Goal: Task Accomplishment & Management: Complete application form

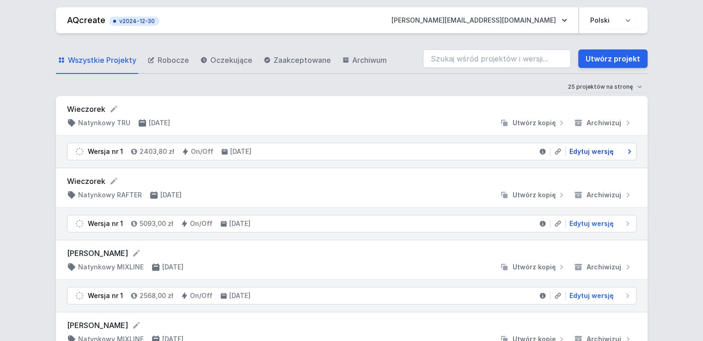
click at [596, 151] on span "Edytuj wersję" at bounding box center [591, 151] width 44 height 9
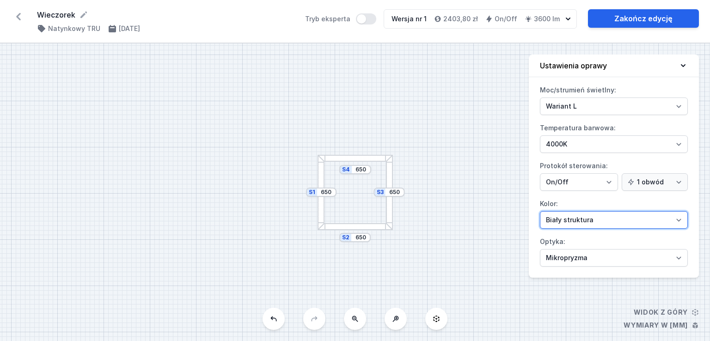
click at [575, 220] on select "Biały struktura Czarny struktura Złoty struktura Miedziany Szary Inny (z palety…" at bounding box center [614, 220] width 148 height 18
select select "2"
click at [540, 211] on select "Biały struktura Czarny struktura Złoty struktura Miedziany Szary Inny (z palety…" at bounding box center [614, 220] width 148 height 18
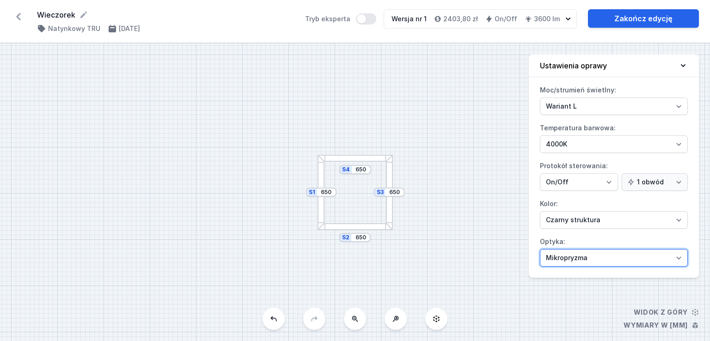
click at [588, 255] on select "Mikropryzma Opal" at bounding box center [614, 258] width 148 height 18
click at [540, 249] on select "Mikropryzma Opal" at bounding box center [614, 258] width 148 height 18
click at [586, 254] on select "Mikropryzma Opal" at bounding box center [614, 258] width 148 height 18
select select "microprism"
click at [540, 249] on select "Mikropryzma Opal" at bounding box center [614, 258] width 148 height 18
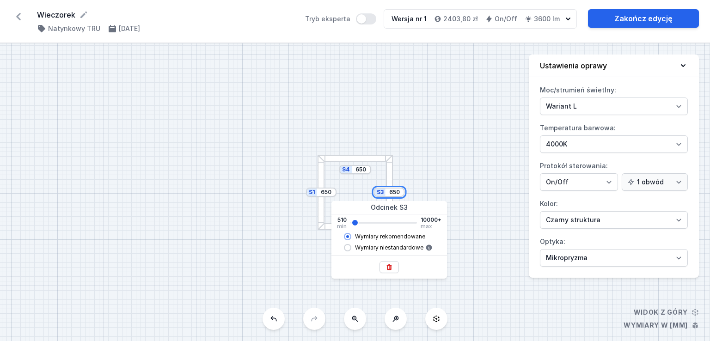
click at [399, 194] on input "650" at bounding box center [394, 191] width 15 height 7
type input "790"
type input "650"
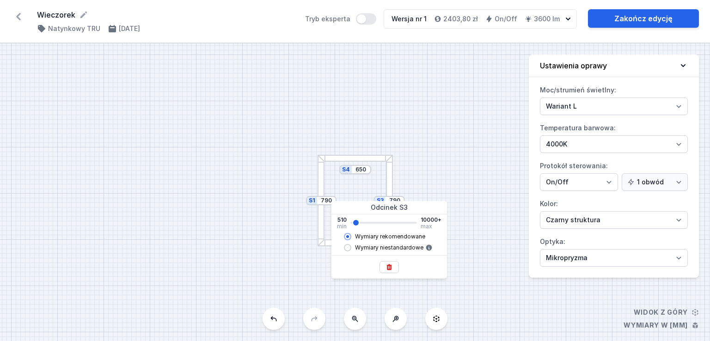
type input "650"
type input "510"
drag, startPoint x: 355, startPoint y: 221, endPoint x: 349, endPoint y: 220, distance: 5.6
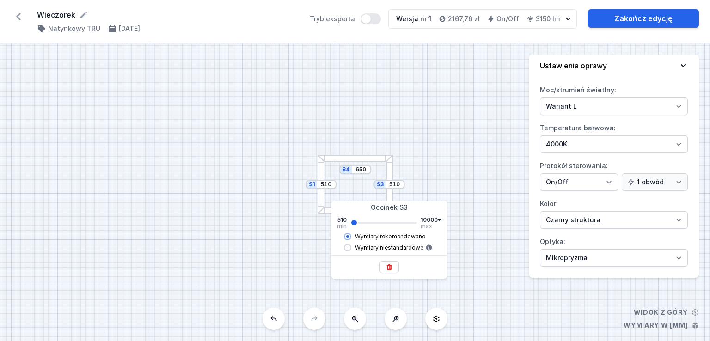
type input "510"
click at [350, 222] on input "range" at bounding box center [383, 223] width 67 height 2
click at [355, 174] on div "S4 650 S3 510 S2 650 S1 510" at bounding box center [355, 191] width 710 height 297
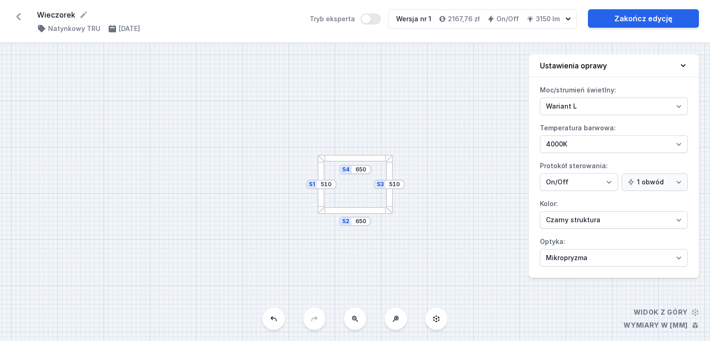
click at [362, 173] on div "S4 650" at bounding box center [355, 169] width 32 height 9
click at [363, 173] on div "S4 650" at bounding box center [355, 169] width 32 height 9
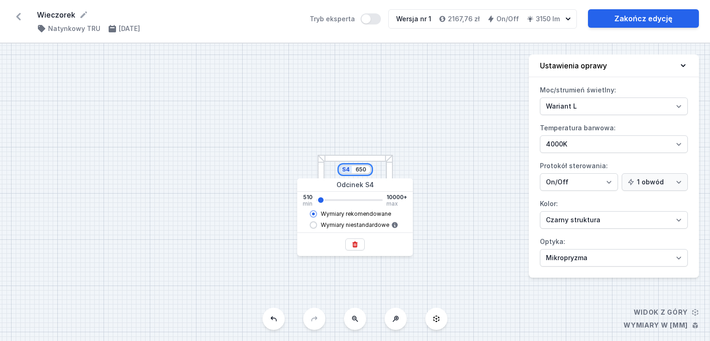
click at [363, 171] on input "650" at bounding box center [360, 169] width 15 height 7
type input "1210"
type input "1350"
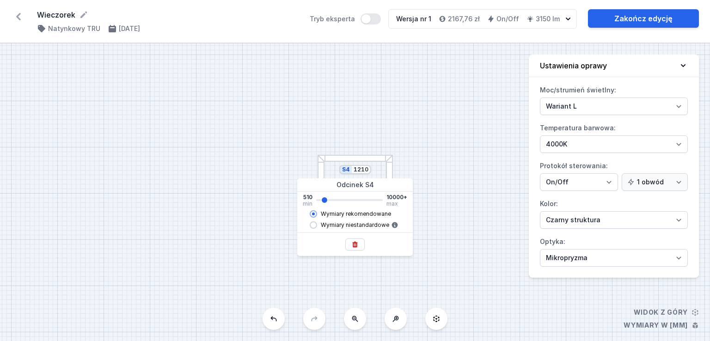
type input "1350"
type input "1490"
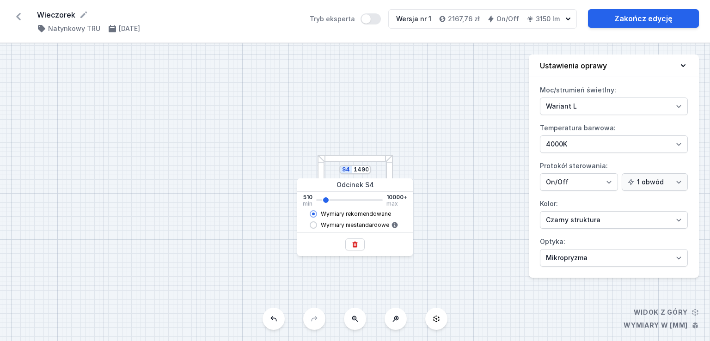
type input "1630"
type input "1910"
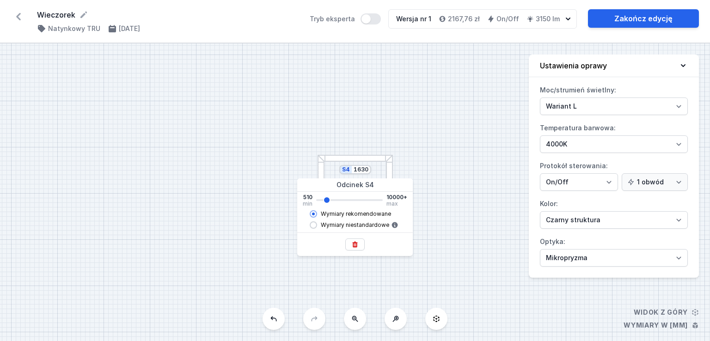
type input "1910"
type input "2050"
type input "1770"
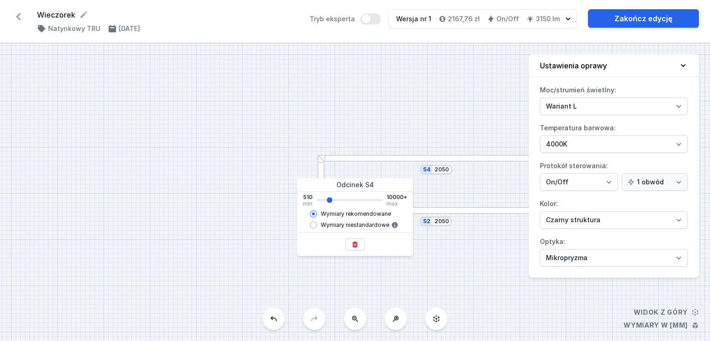
type input "1770"
type input "1630"
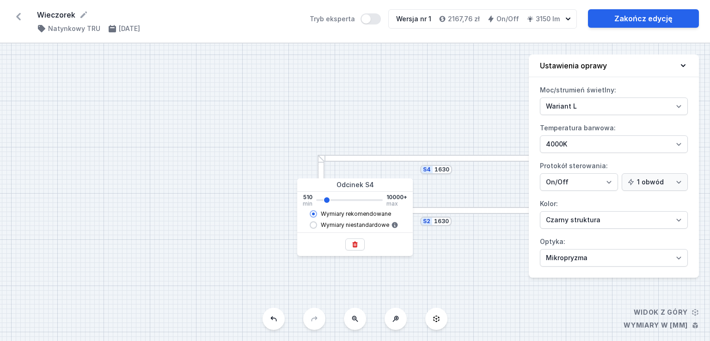
type input "1210"
type input "790"
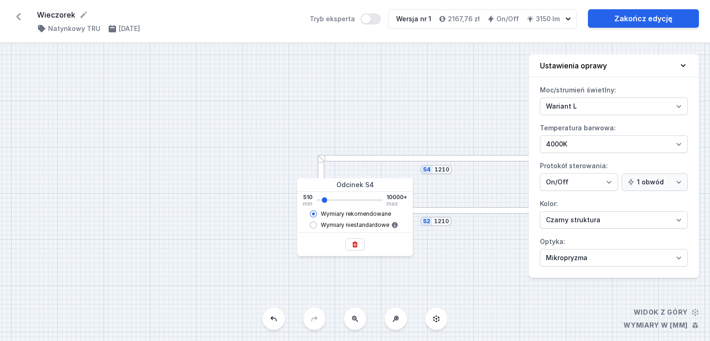
type input "790"
type input "510"
drag, startPoint x: 322, startPoint y: 198, endPoint x: 307, endPoint y: 196, distance: 15.9
type input "510"
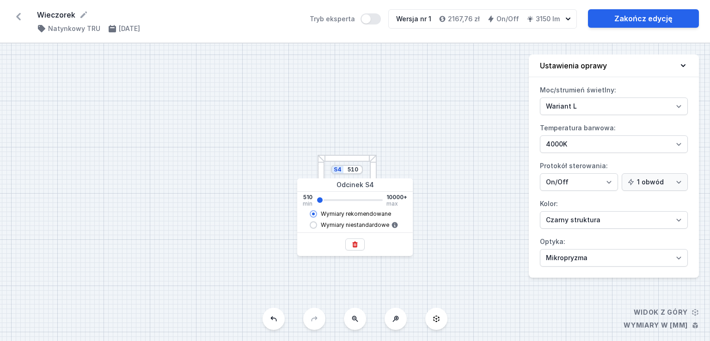
click at [316, 199] on input "range" at bounding box center [349, 200] width 67 height 2
click at [475, 150] on div "S4 510 S3 510 S2 510 S1 510" at bounding box center [355, 191] width 710 height 297
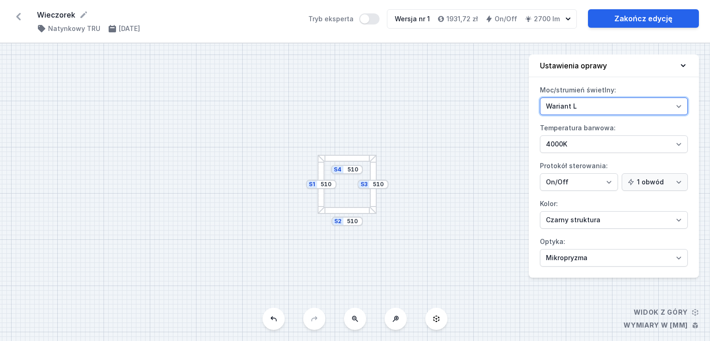
click at [582, 104] on select "Wariant L Wariant M" at bounding box center [614, 106] width 148 height 18
select select "M"
click at [540, 97] on select "Wariant L Wariant M" at bounding box center [614, 106] width 148 height 18
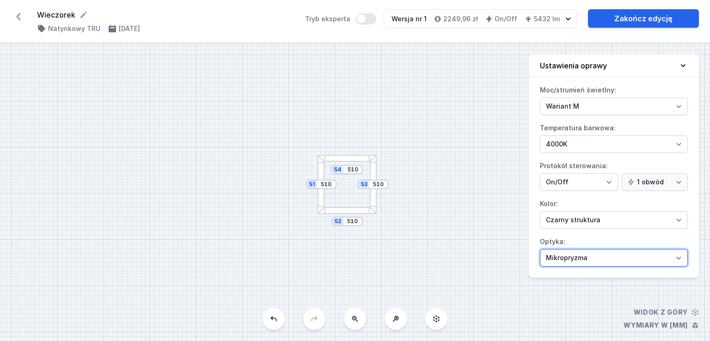
click at [582, 262] on select "Mikropryzma Opal" at bounding box center [614, 258] width 148 height 18
click at [540, 249] on select "Mikropryzma Opal" at bounding box center [614, 258] width 148 height 18
click at [583, 255] on select "Mikropryzma Opal" at bounding box center [614, 258] width 148 height 18
select select "microprism"
click at [540, 249] on select "Mikropryzma Opal" at bounding box center [614, 258] width 148 height 18
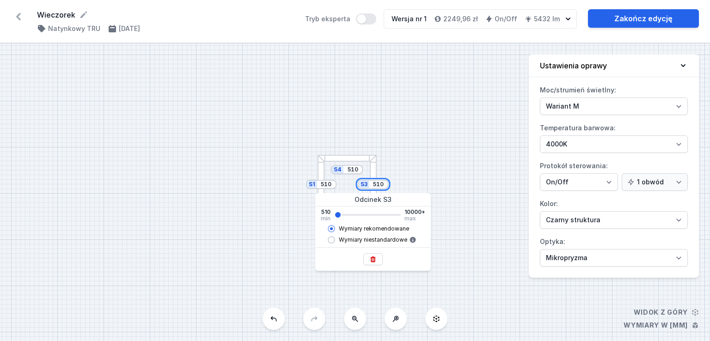
click at [380, 185] on input "510" at bounding box center [378, 184] width 15 height 7
click at [338, 214] on input "range" at bounding box center [367, 215] width 67 height 2
click at [334, 238] on input "Wymiary niestandardowe" at bounding box center [331, 239] width 7 height 7
radio input "true"
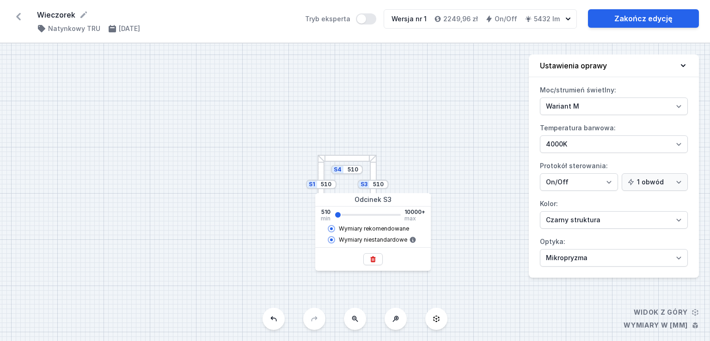
radio input "false"
type input "887"
type input "947"
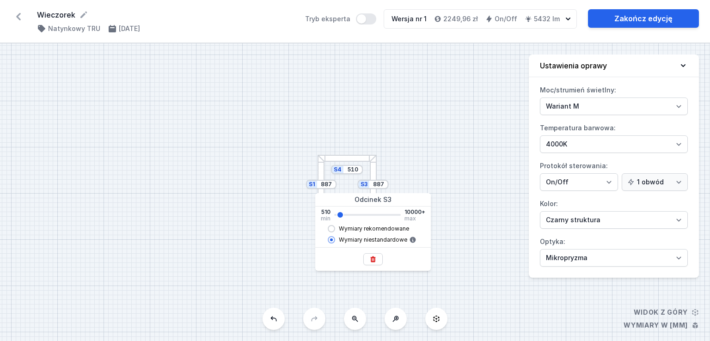
type input "947"
type input "1006"
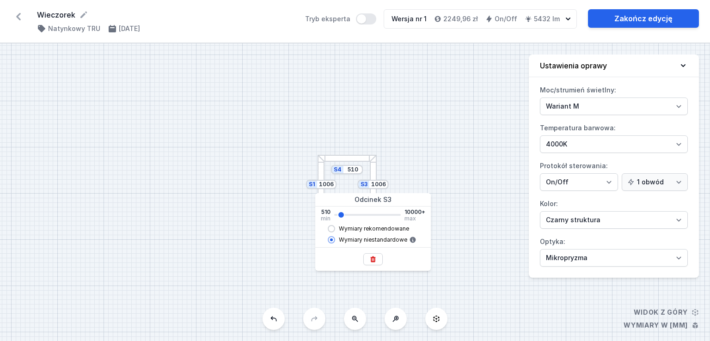
type input "1065"
type input "1124"
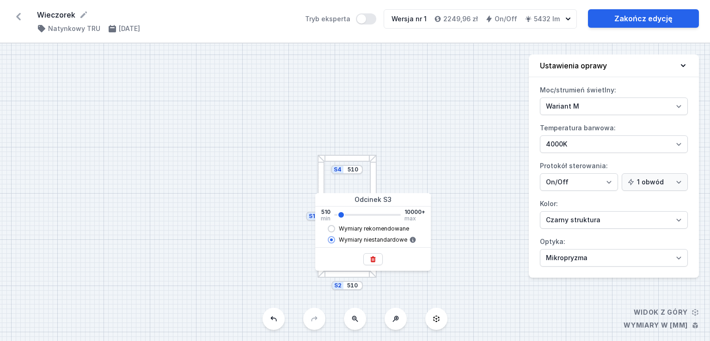
type input "1124"
type input "1243"
type input "1302"
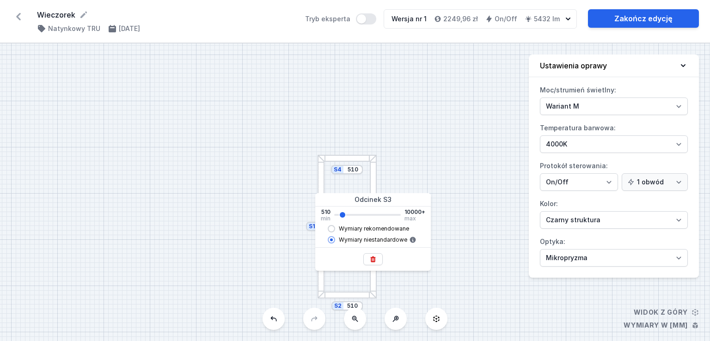
type input "1302"
type input "1243"
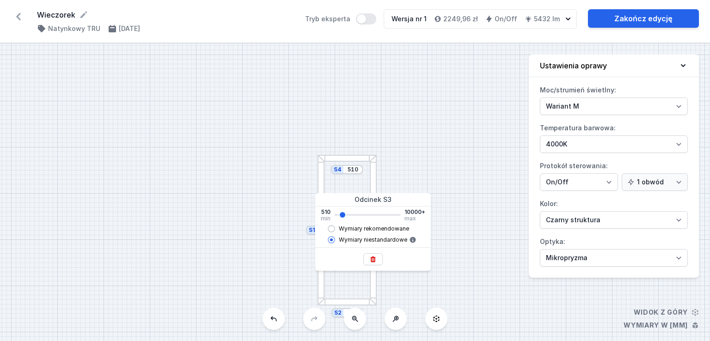
type input "1124"
type input "947"
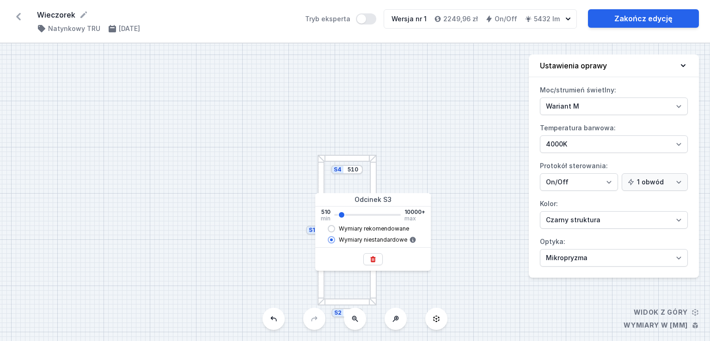
type input "947"
type input "887"
type input "769"
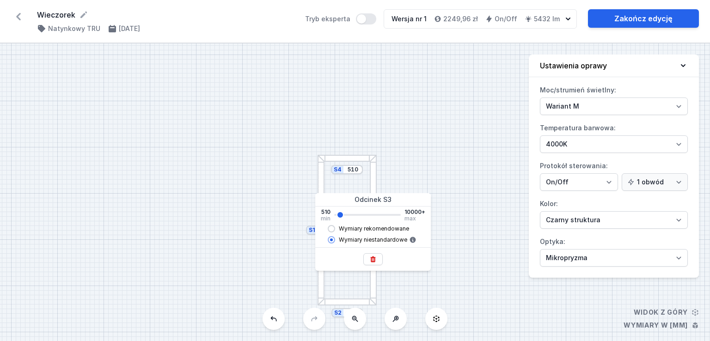
type input "769"
type input "591"
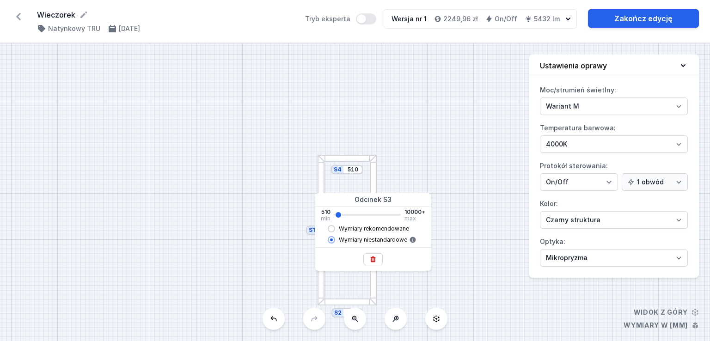
type input "510"
drag, startPoint x: 340, startPoint y: 213, endPoint x: 333, endPoint y: 212, distance: 7.4
click at [334, 214] on input "range" at bounding box center [367, 215] width 67 height 2
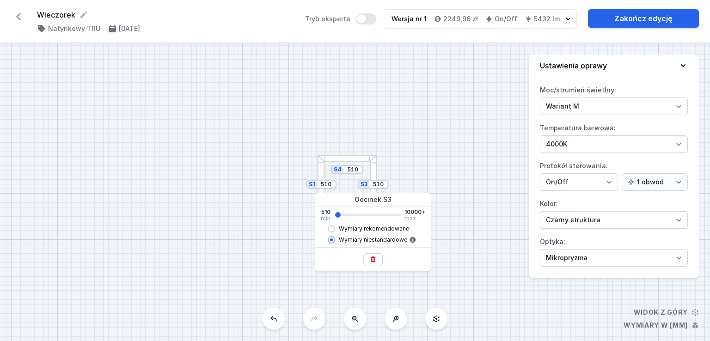
click at [331, 229] on input "Wymiary rekomendowane" at bounding box center [331, 228] width 7 height 7
radio input "true"
radio input "false"
type input "650"
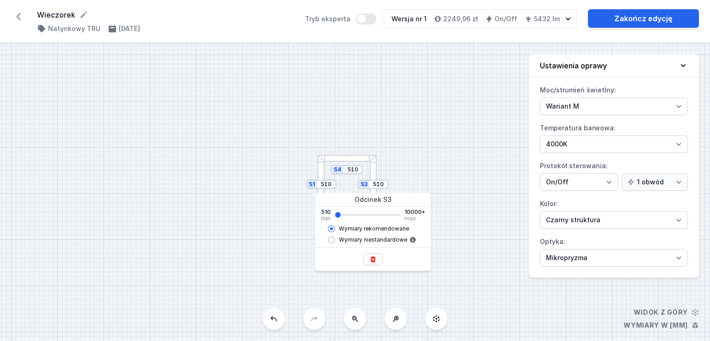
type input "650"
type input "790"
type input "1070"
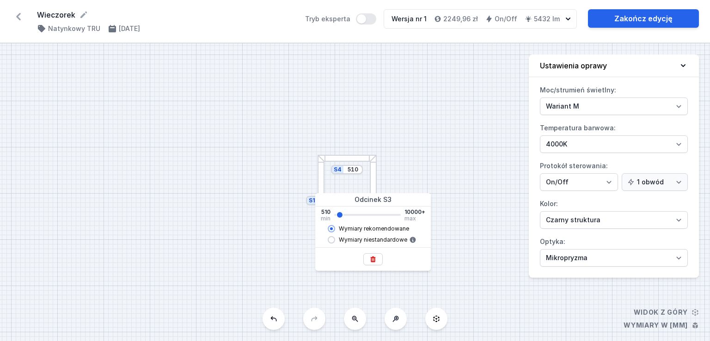
type input "1070"
type input "1350"
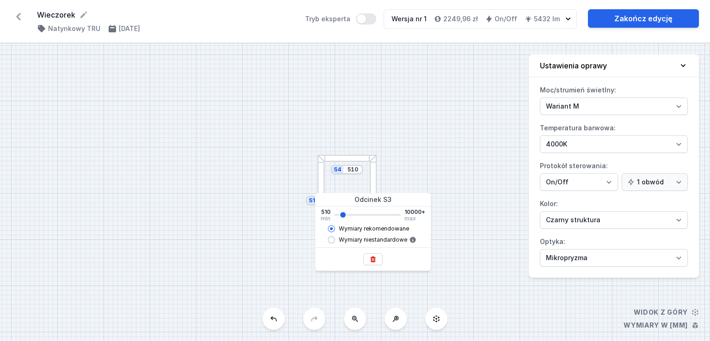
type input "1490"
type input "1350"
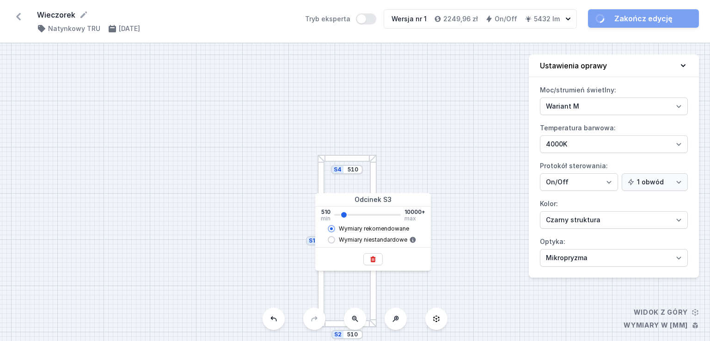
type input "1350"
type input "1210"
type input "1070"
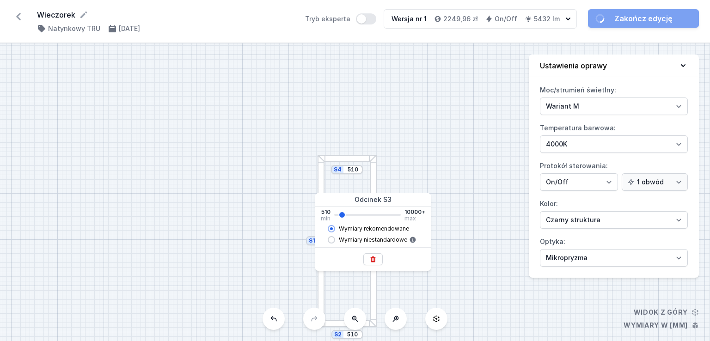
type input "1070"
type input "930"
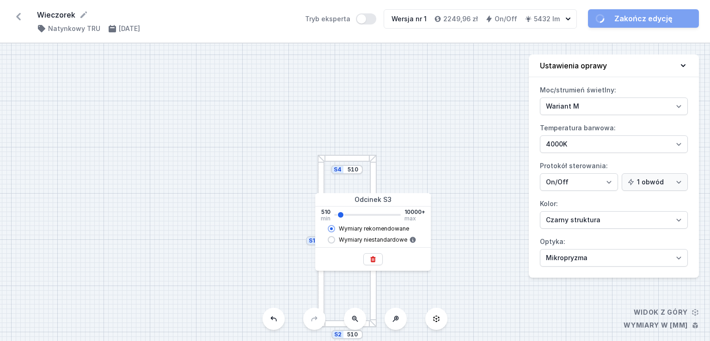
type input "790"
type input "650"
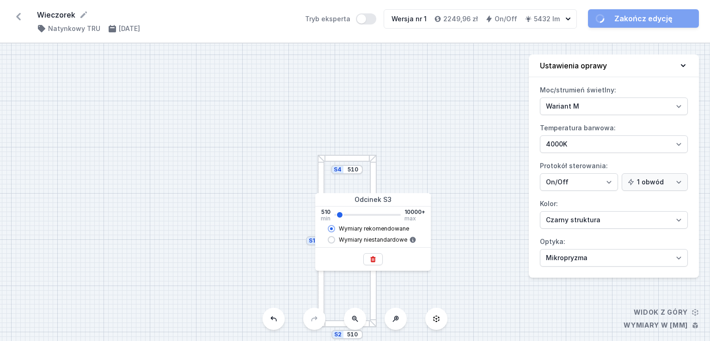
type input "650"
type input "510"
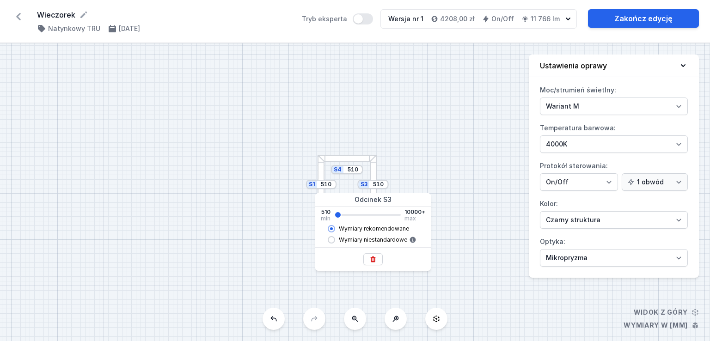
type input "650"
type input "790"
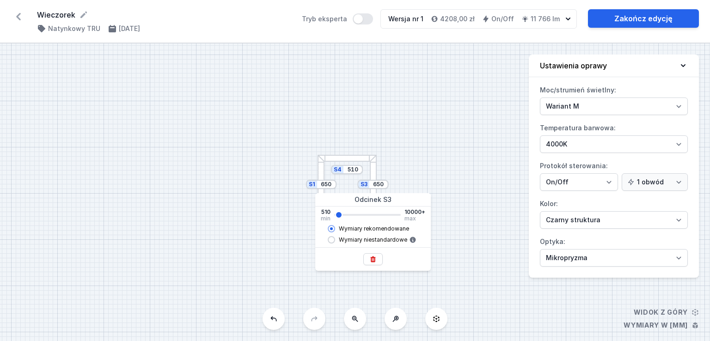
type input "790"
type input "930"
click at [340, 216] on input "range" at bounding box center [367, 215] width 67 height 2
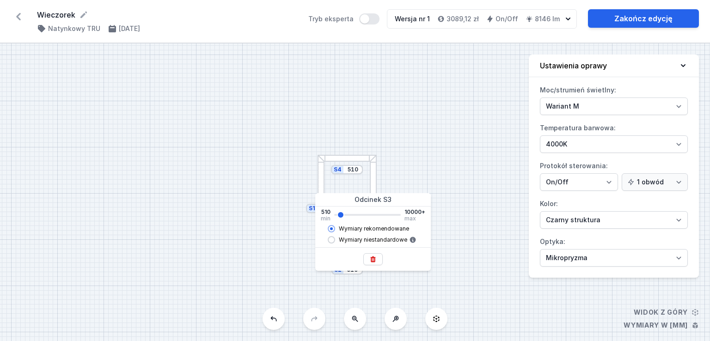
click at [426, 160] on div "S4 510 S3 930 S2 510 S1 930" at bounding box center [355, 191] width 710 height 297
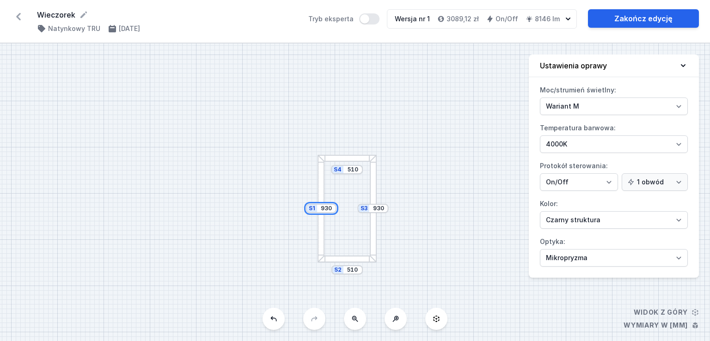
click at [322, 212] on input "930" at bounding box center [326, 208] width 15 height 7
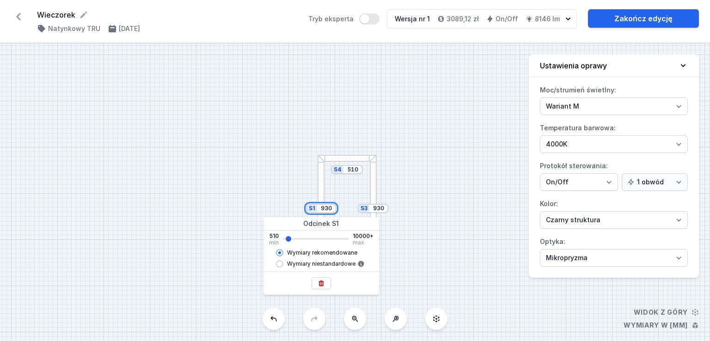
click at [322, 212] on input "930" at bounding box center [326, 208] width 15 height 7
type input "650"
click at [389, 193] on div "S4 510 S3 650 S2 510 S1 650" at bounding box center [355, 191] width 710 height 297
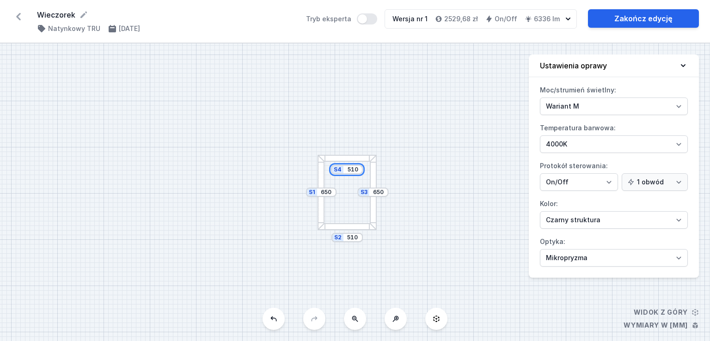
click at [355, 169] on input "510" at bounding box center [352, 169] width 15 height 7
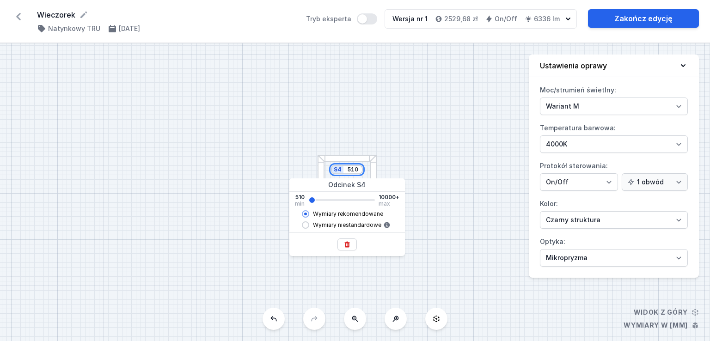
click at [355, 169] on input "510" at bounding box center [352, 169] width 15 height 7
type input "650"
click at [440, 157] on div "S4 650 S3 650 S2 650 S1 650" at bounding box center [355, 191] width 710 height 297
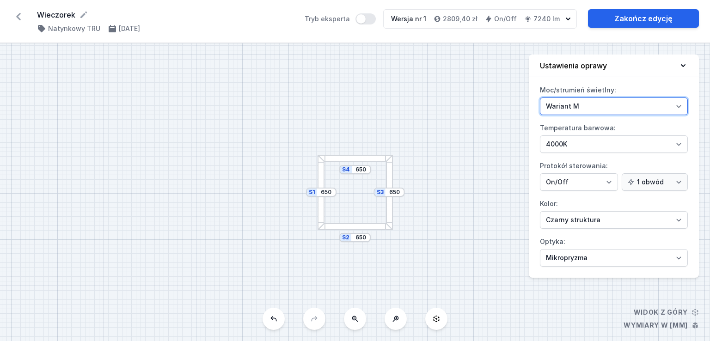
click at [562, 106] on select "Wariant L Wariant M" at bounding box center [614, 106] width 148 height 18
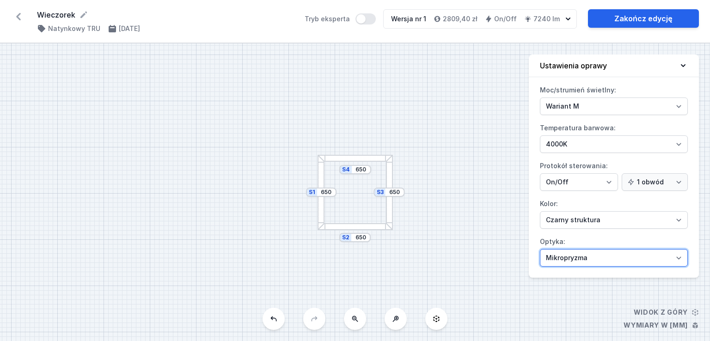
click at [579, 251] on select "Mikropryzma Opal" at bounding box center [614, 258] width 148 height 18
select select "opal"
click at [540, 249] on select "Mikropryzma Opal" at bounding box center [614, 258] width 148 height 18
click at [567, 259] on select "Mikropryzma Opal" at bounding box center [614, 258] width 148 height 18
click at [540, 249] on select "Mikropryzma Opal" at bounding box center [614, 258] width 148 height 18
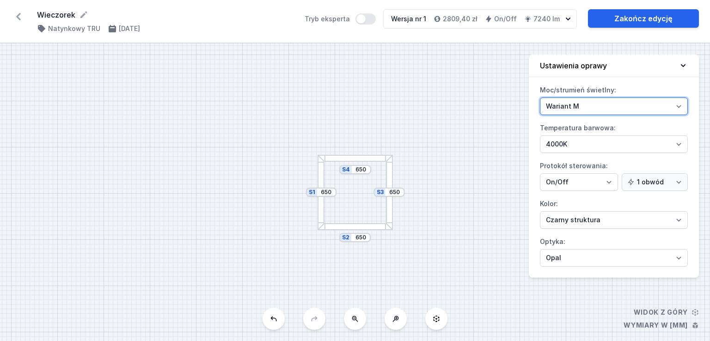
click at [578, 108] on select "Wariant L Wariant M" at bounding box center [614, 106] width 148 height 18
select select "L"
click at [540, 97] on select "Wariant L Wariant M" at bounding box center [614, 106] width 148 height 18
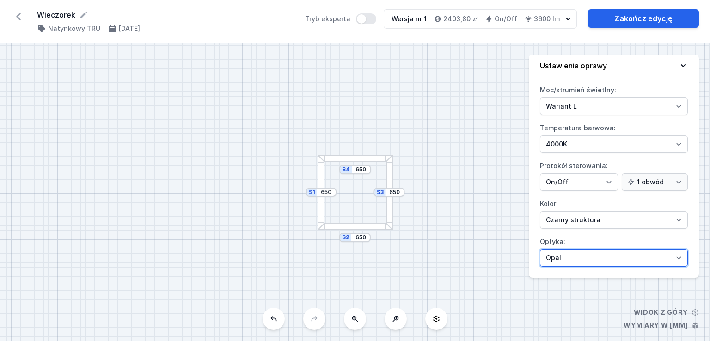
click at [577, 254] on select "Mikropryzma Opal" at bounding box center [614, 258] width 148 height 18
select select "microprism"
click at [540, 249] on select "Mikropryzma Opal" at bounding box center [614, 258] width 148 height 18
click at [513, 127] on div "S4 650 S3 650 S2 650 S1 650" at bounding box center [355, 191] width 710 height 297
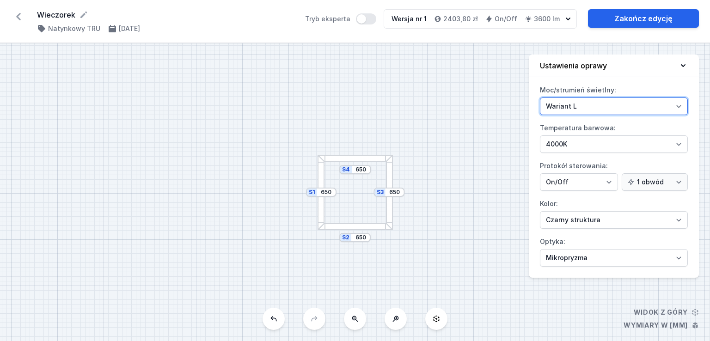
click at [563, 108] on select "Wariant L Wariant M" at bounding box center [614, 106] width 148 height 18
click at [564, 106] on select "Wariant L Wariant M" at bounding box center [614, 106] width 148 height 18
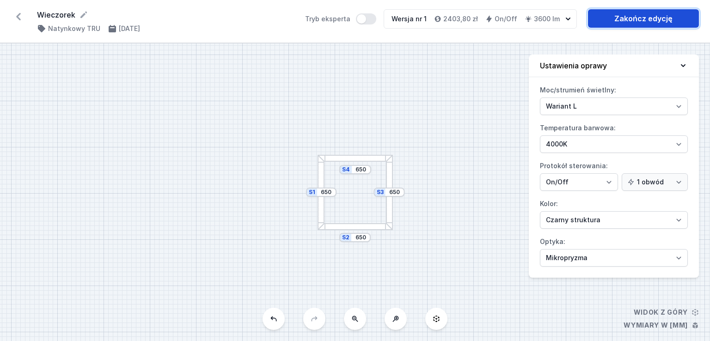
click at [608, 17] on link "Zakończ edycję" at bounding box center [643, 18] width 111 height 18
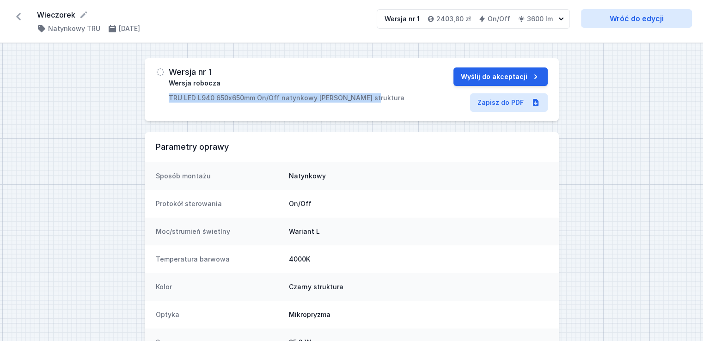
drag, startPoint x: 373, startPoint y: 98, endPoint x: 164, endPoint y: 97, distance: 208.8
click at [164, 97] on div "Wersja nr 1 Wersja robocza TRU LED L940 650x650mm On/Off natynkowy [PERSON_NAME…" at bounding box center [286, 84] width 261 height 35
copy p "TRU LED L940 650x650mm On/Off natynkowy [PERSON_NAME] struktura"
click at [490, 78] on button "Wyślij do akceptacji" at bounding box center [500, 76] width 94 height 18
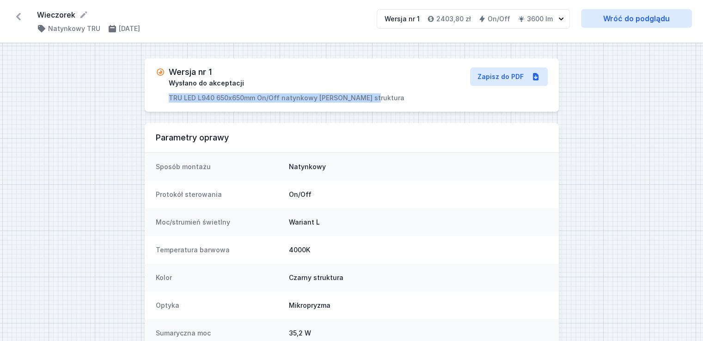
click at [18, 18] on icon at bounding box center [18, 16] width 5 height 7
